Goal: Information Seeking & Learning: Check status

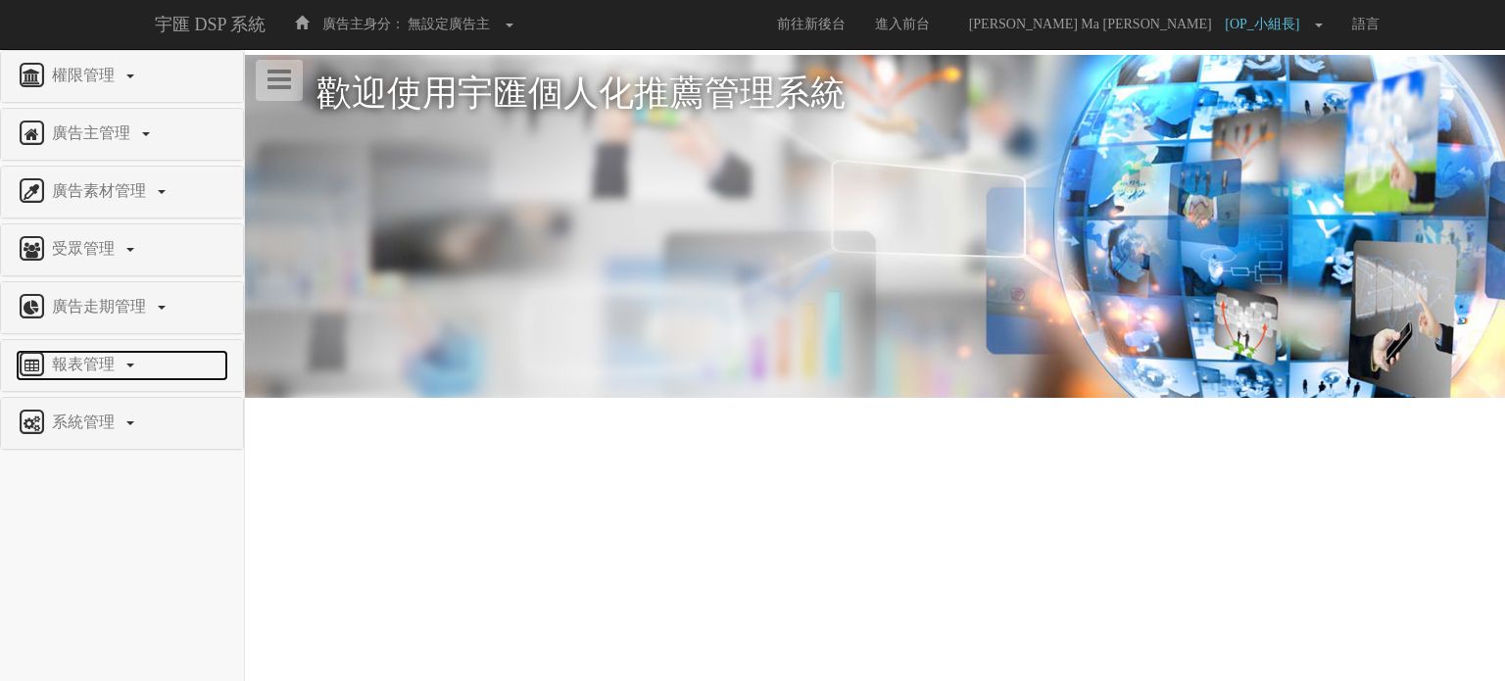
click at [117, 360] on span "報表管理" at bounding box center [85, 364] width 77 height 17
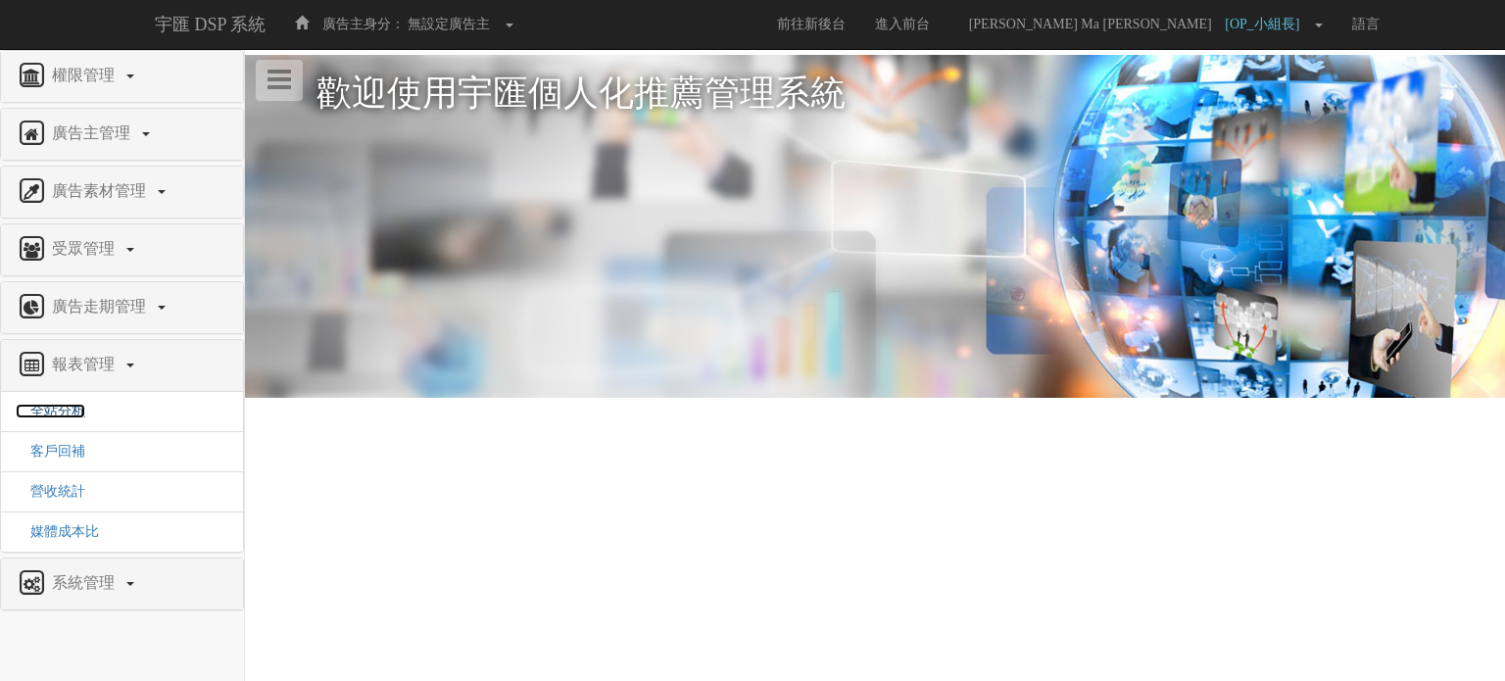
click at [71, 408] on span "全站分析" at bounding box center [51, 411] width 70 height 15
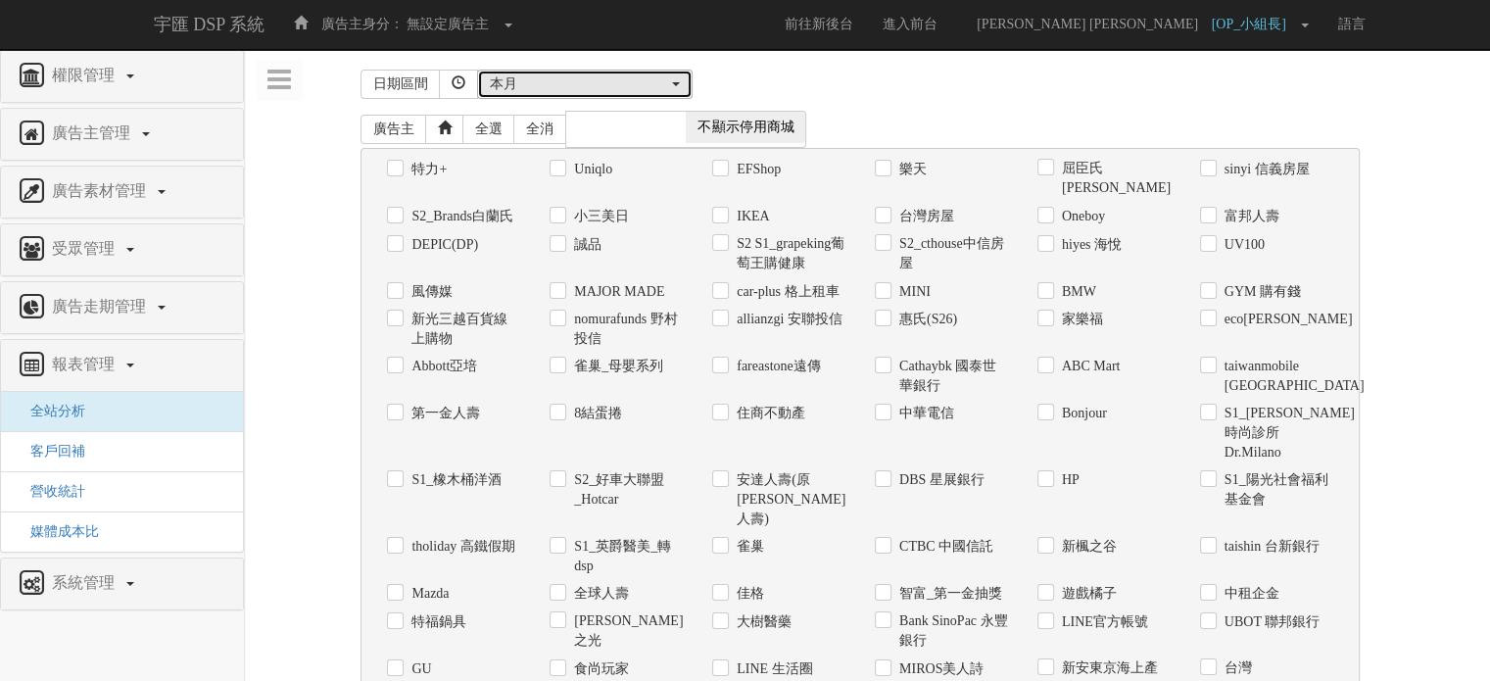
click at [608, 81] on div "本月" at bounding box center [579, 84] width 178 height 20
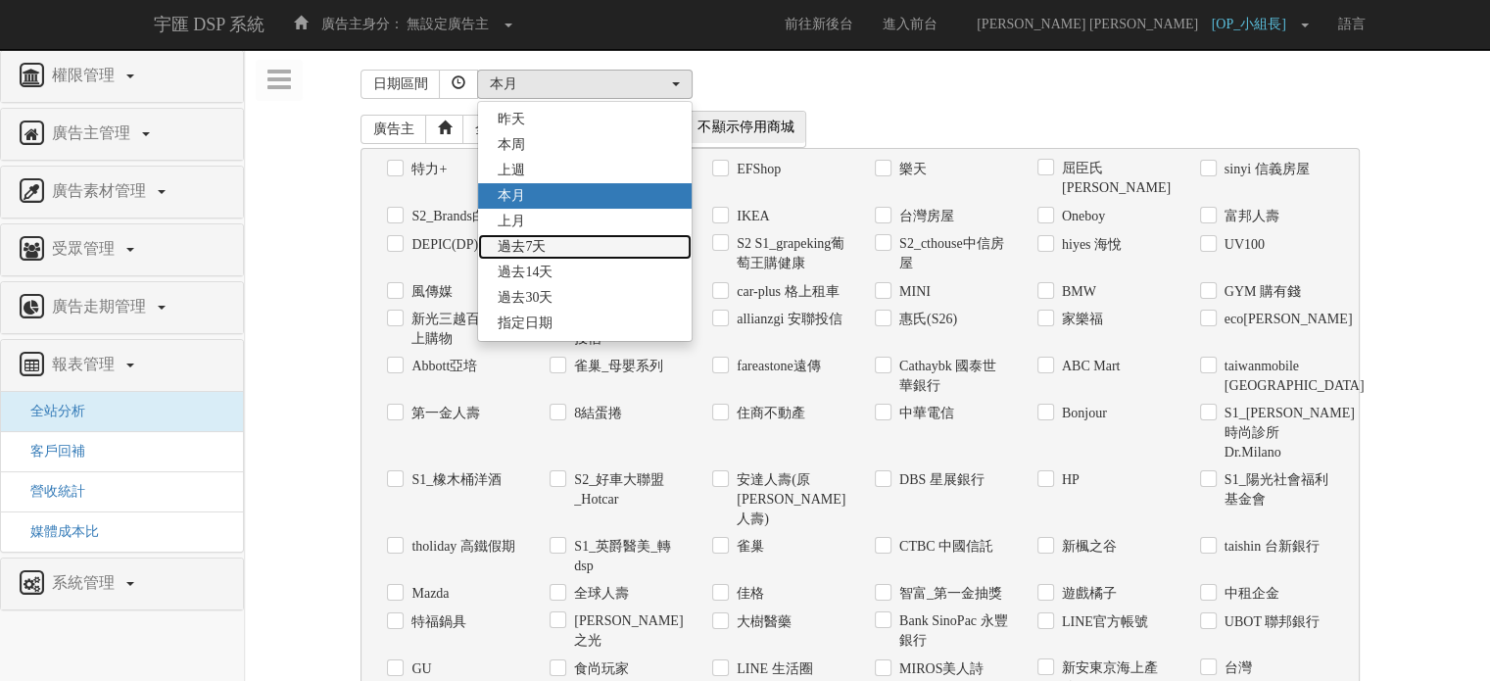
click at [577, 253] on link "過去7天" at bounding box center [585, 246] width 214 height 25
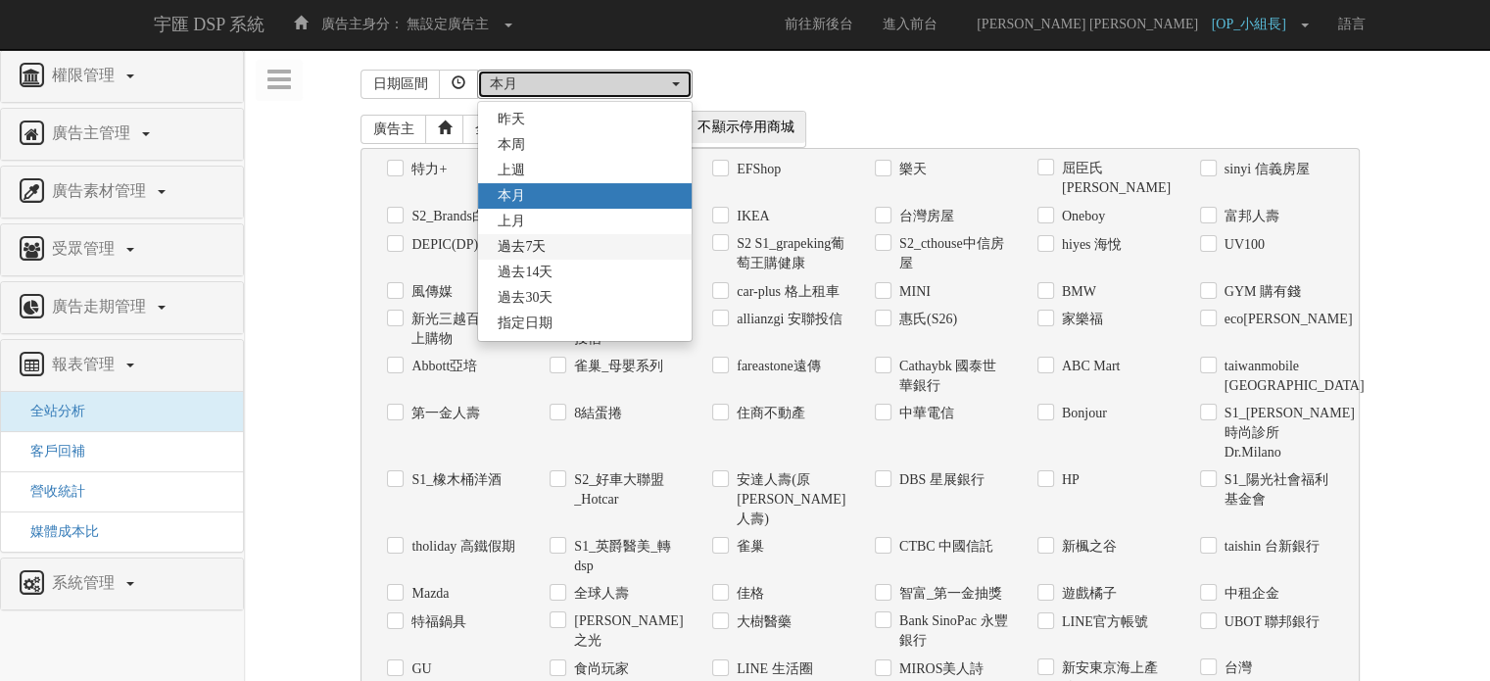
select select "Past7"
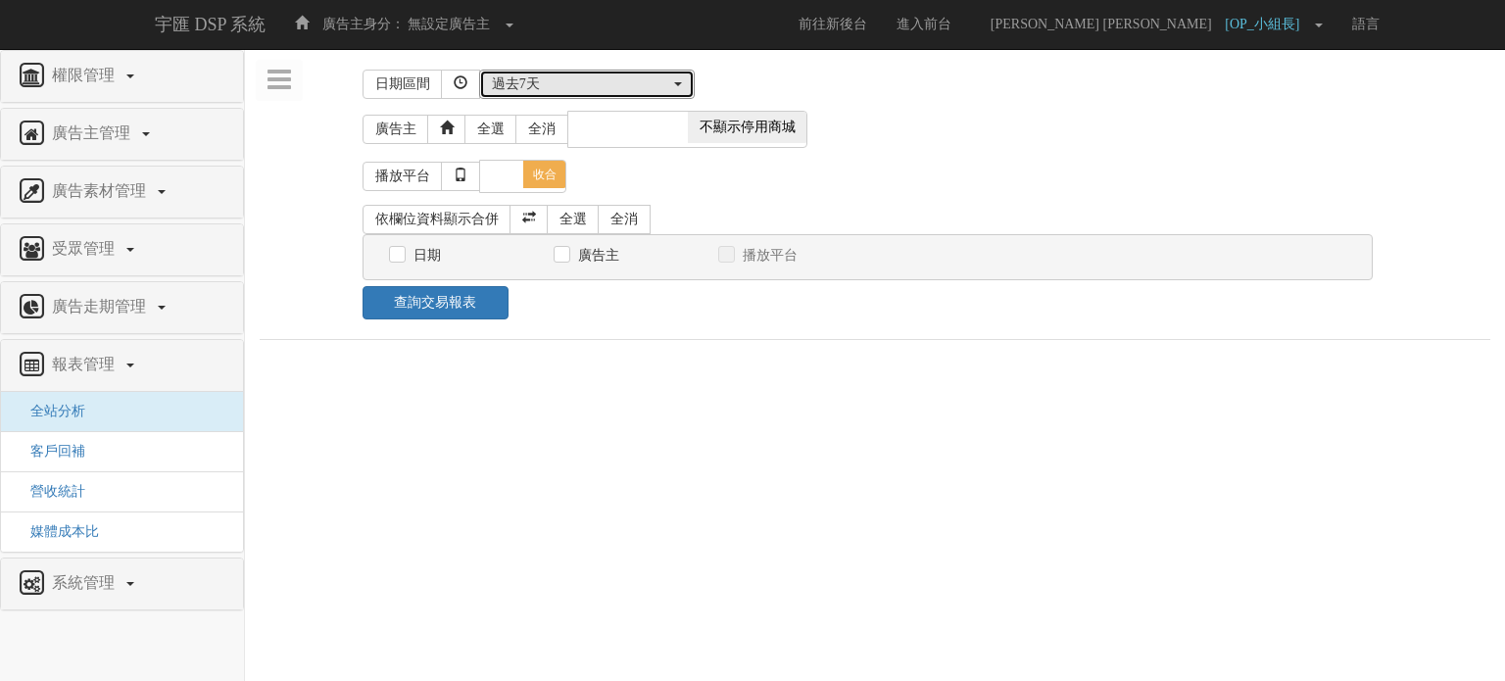
click at [609, 130] on span at bounding box center [628, 127] width 120 height 31
checkbox input "true"
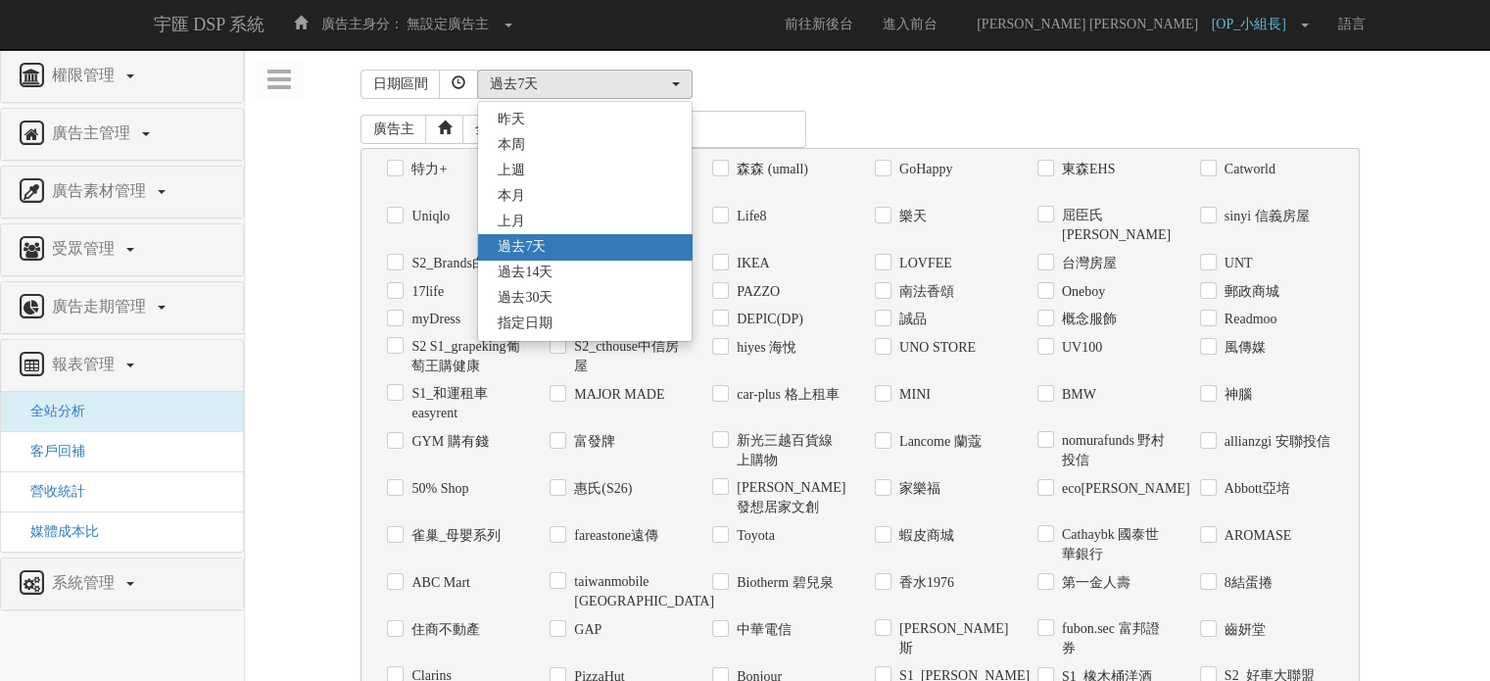
drag, startPoint x: 951, startPoint y: 86, endPoint x: 951, endPoint y: 101, distance: 14.7
click at [951, 91] on div "[DATE] 本[PERSON_NAME] 本月 上月 過去7天 過去14天 過去30天 指定日期 過去7天 [DATE] 本[PERSON_NAME] 本月…" at bounding box center [925, 84] width 897 height 29
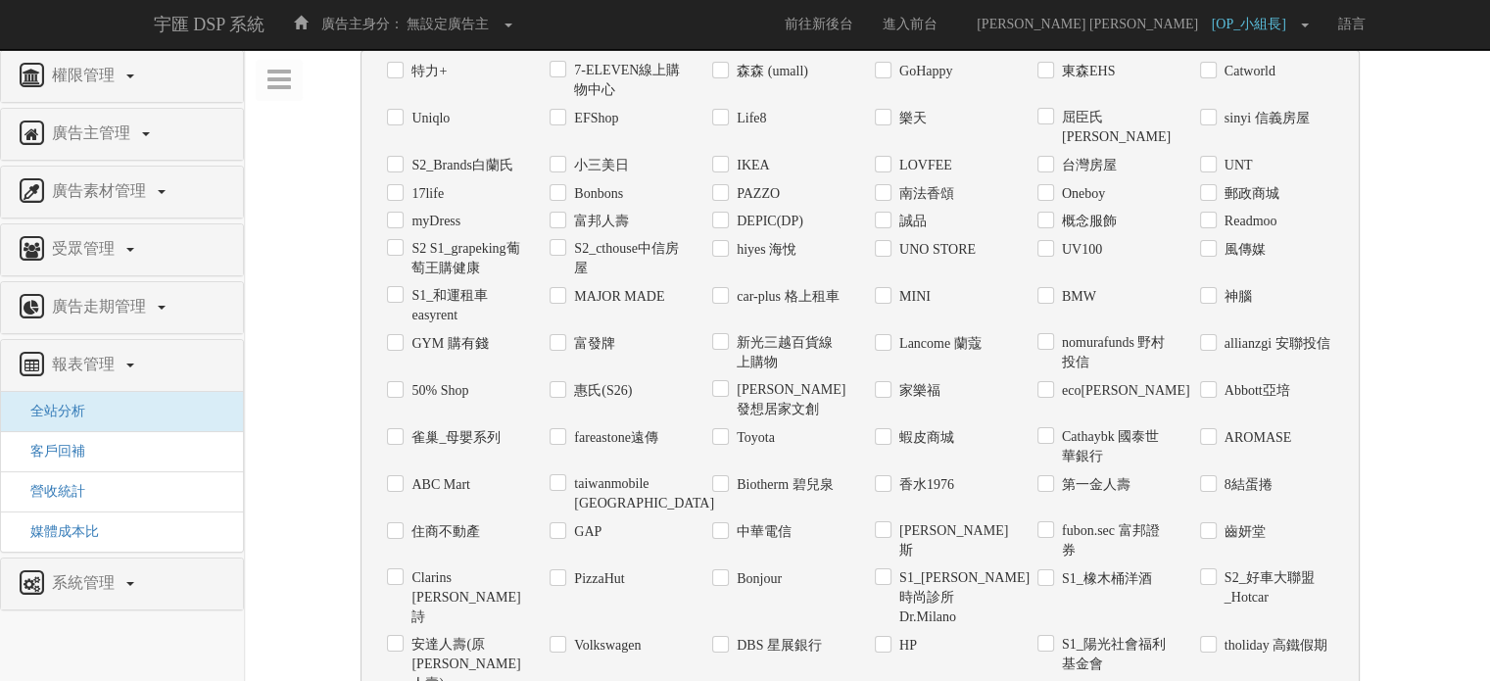
scroll to position [1670, 0]
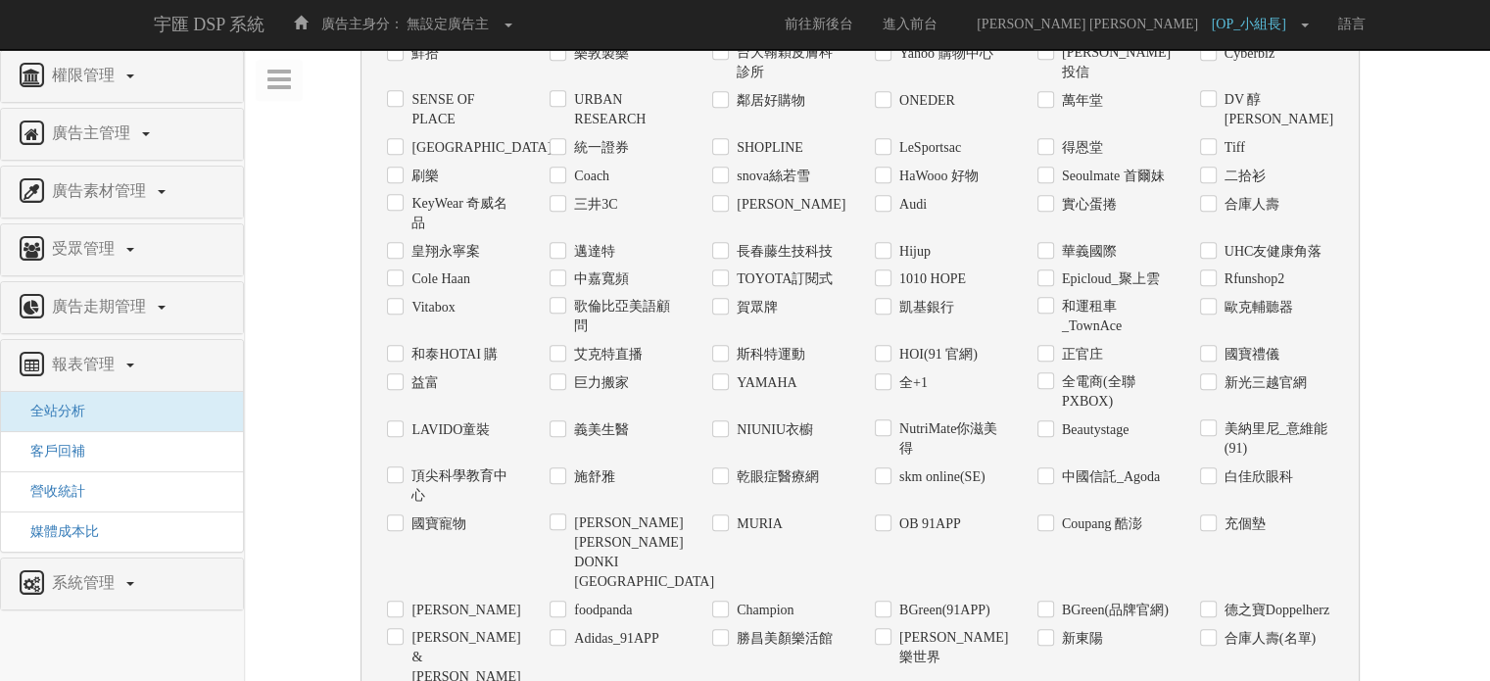
click at [732, 420] on label "NIUNIU衣櫥" at bounding box center [772, 430] width 81 height 20
click at [725, 423] on input "NIUNIU衣櫥" at bounding box center [718, 429] width 13 height 13
checkbox input "true"
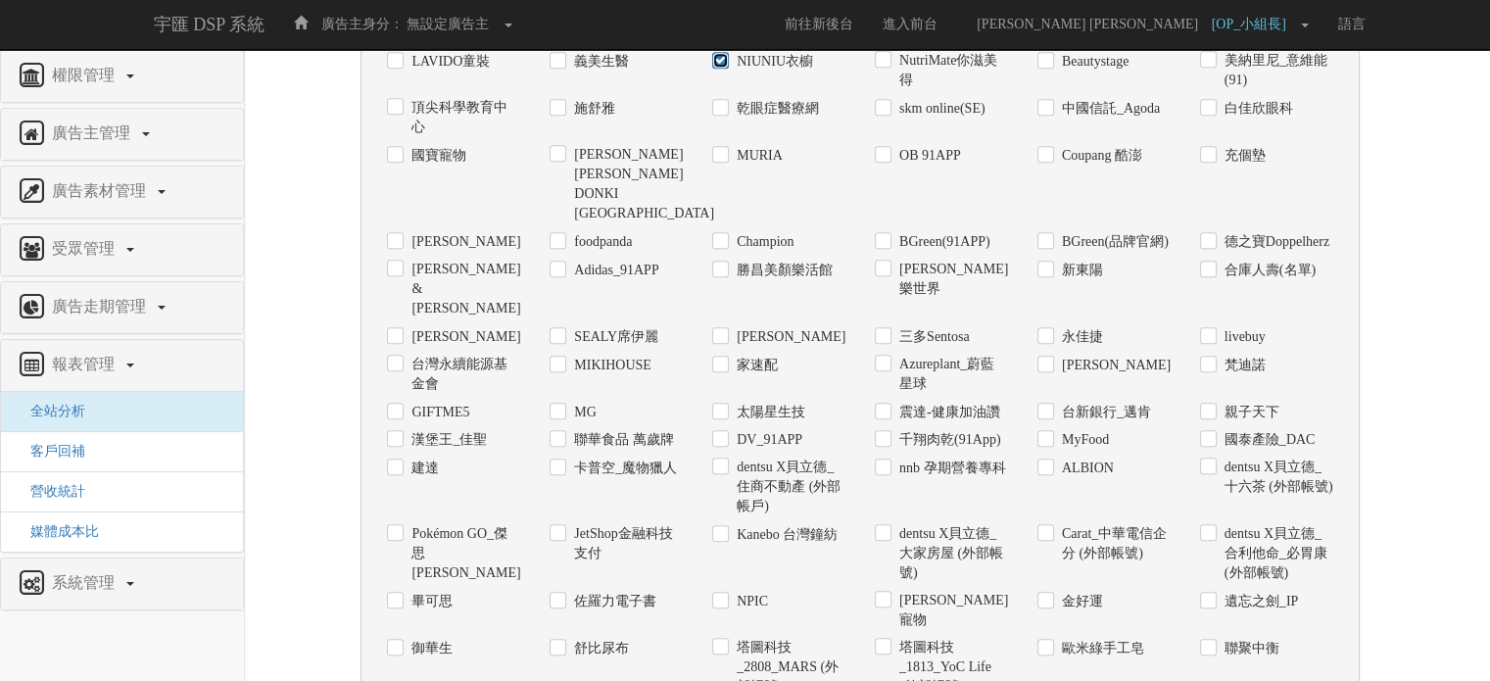
scroll to position [2201, 0]
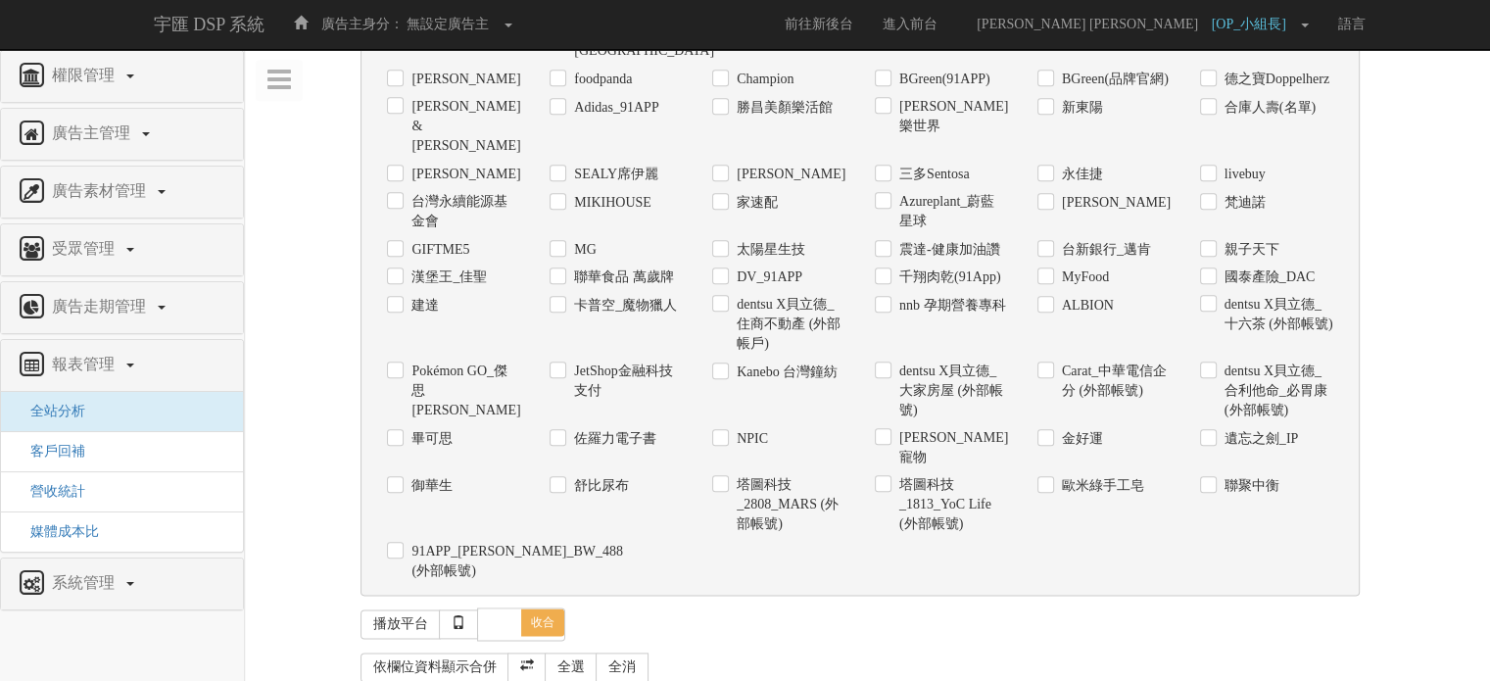
checkbox input "true"
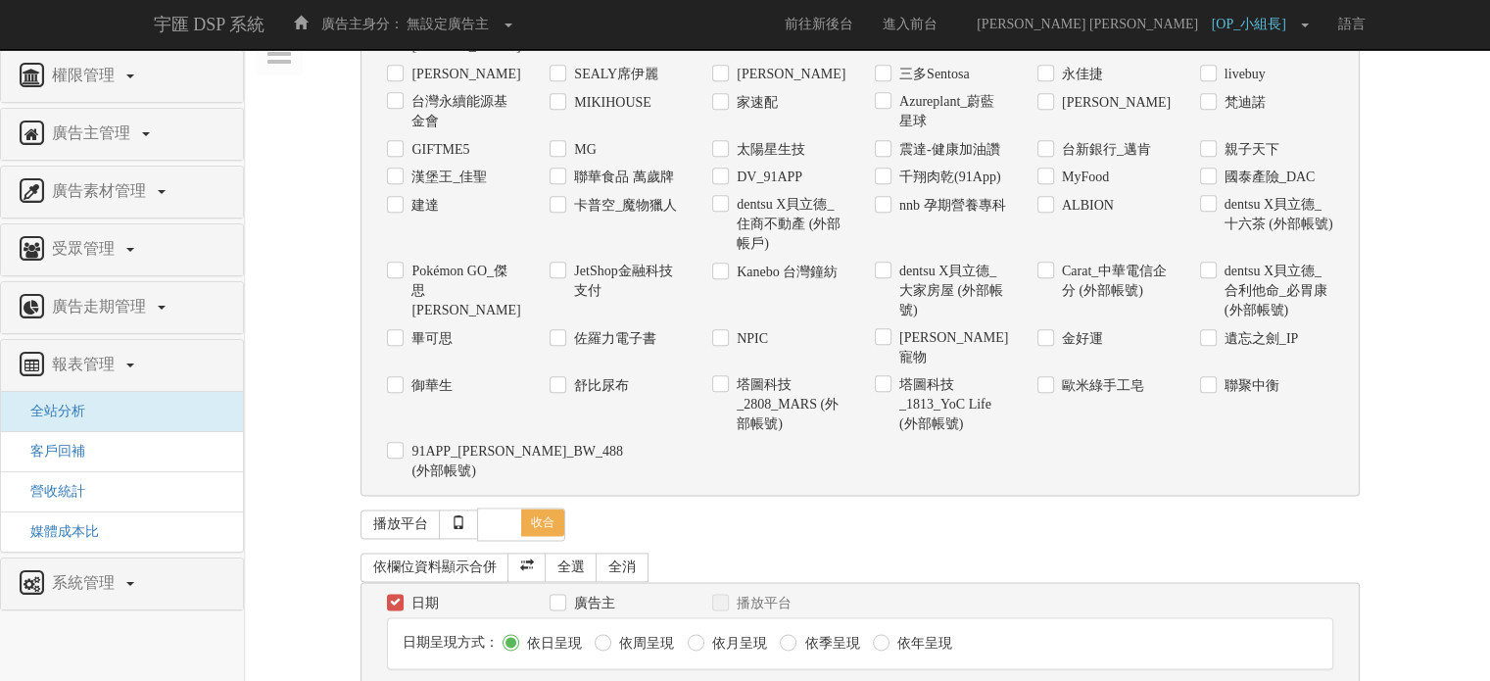
scroll to position [2736, 0]
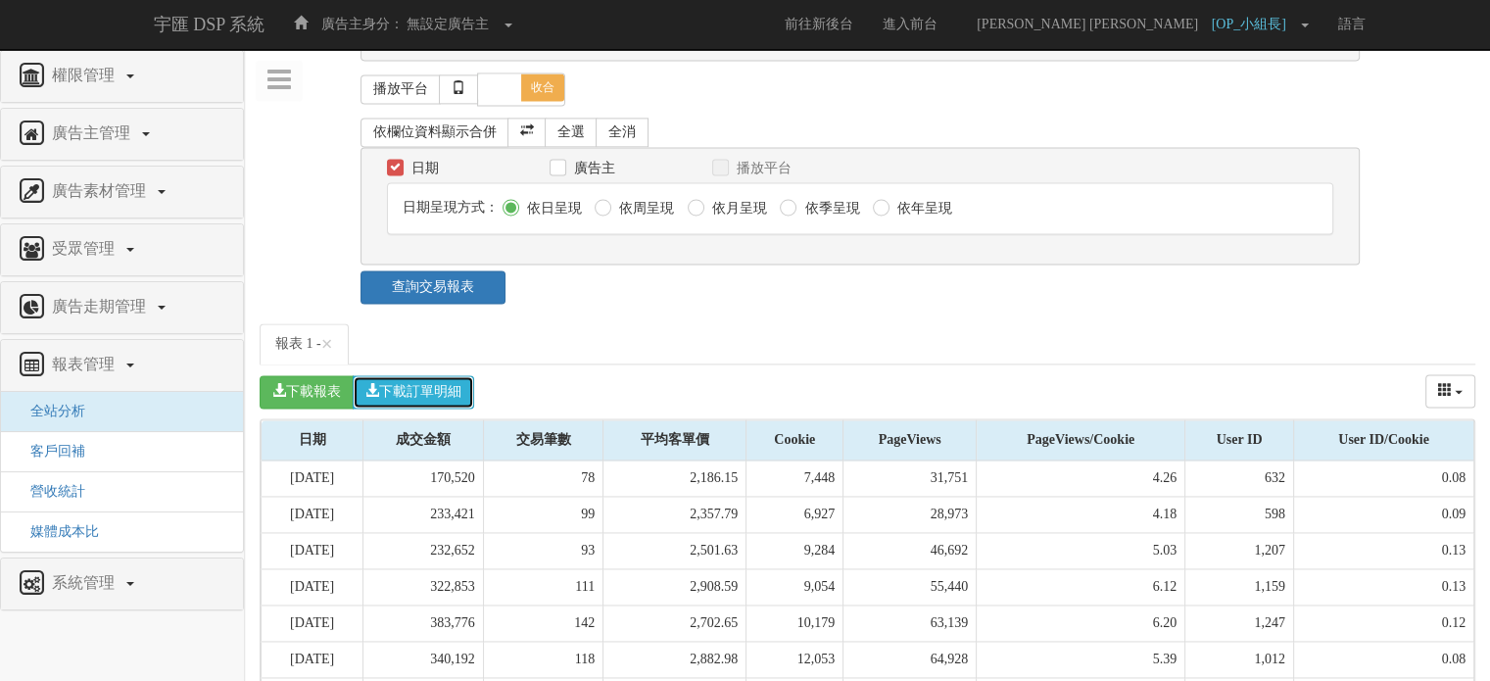
click at [447, 375] on button "下載訂單明細" at bounding box center [414, 391] width 122 height 33
